Goal: Transaction & Acquisition: Book appointment/travel/reservation

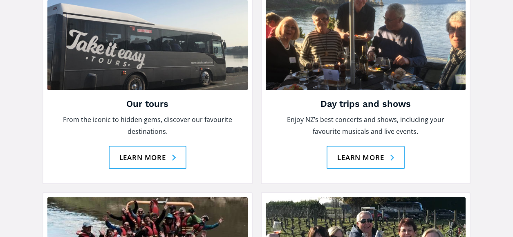
scroll to position [1155, 0]
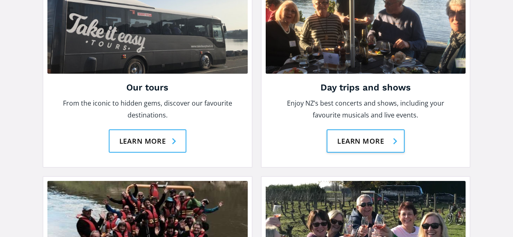
click at [374, 129] on link "Learn more" at bounding box center [365, 140] width 78 height 23
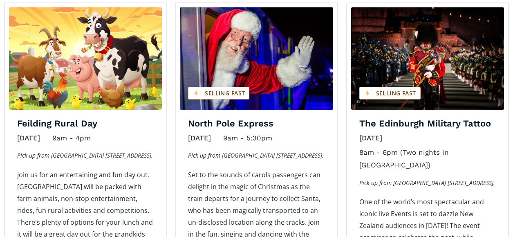
scroll to position [978, 0]
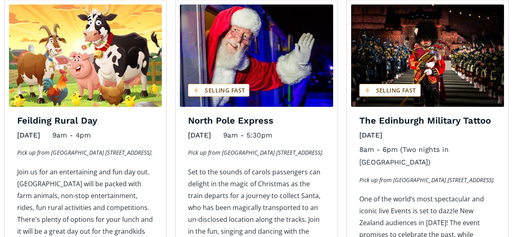
click at [421, 55] on img "Day trips and shows on sale" at bounding box center [427, 55] width 153 height 102
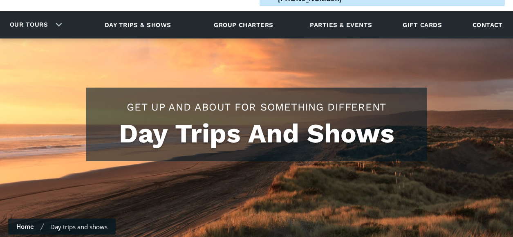
scroll to position [0, 0]
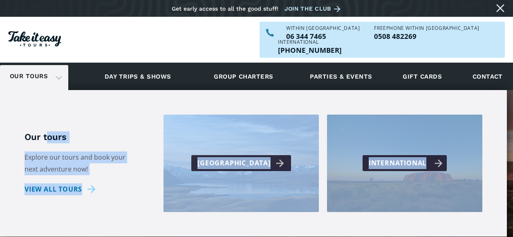
drag, startPoint x: 49, startPoint y: 118, endPoint x: 401, endPoint y: 159, distance: 354.2
click at [401, 161] on div "Our tours Explore our tours and book your next adventure now! View all tours Ne…" at bounding box center [254, 162] width 458 height 97
click at [401, 159] on div "International" at bounding box center [404, 162] width 155 height 97
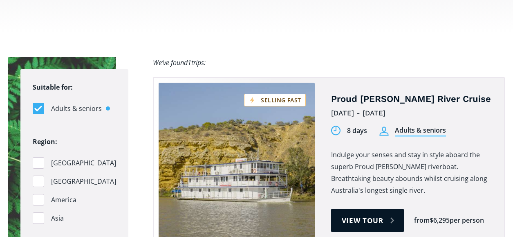
scroll to position [508, 0]
